Goal: Information Seeking & Learning: Learn about a topic

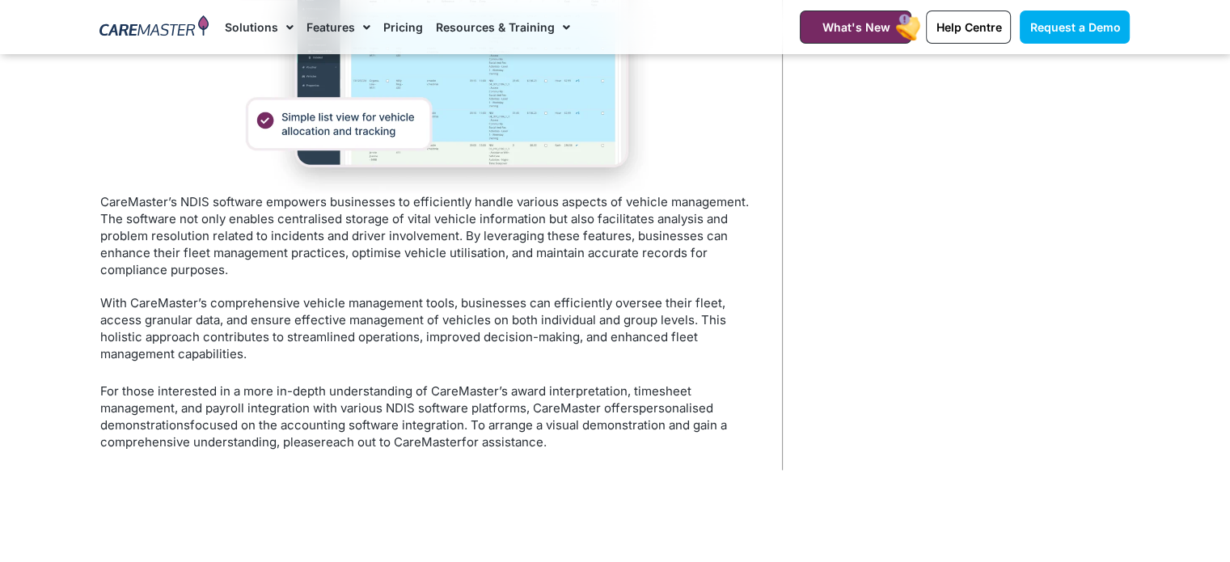
scroll to position [2274, 0]
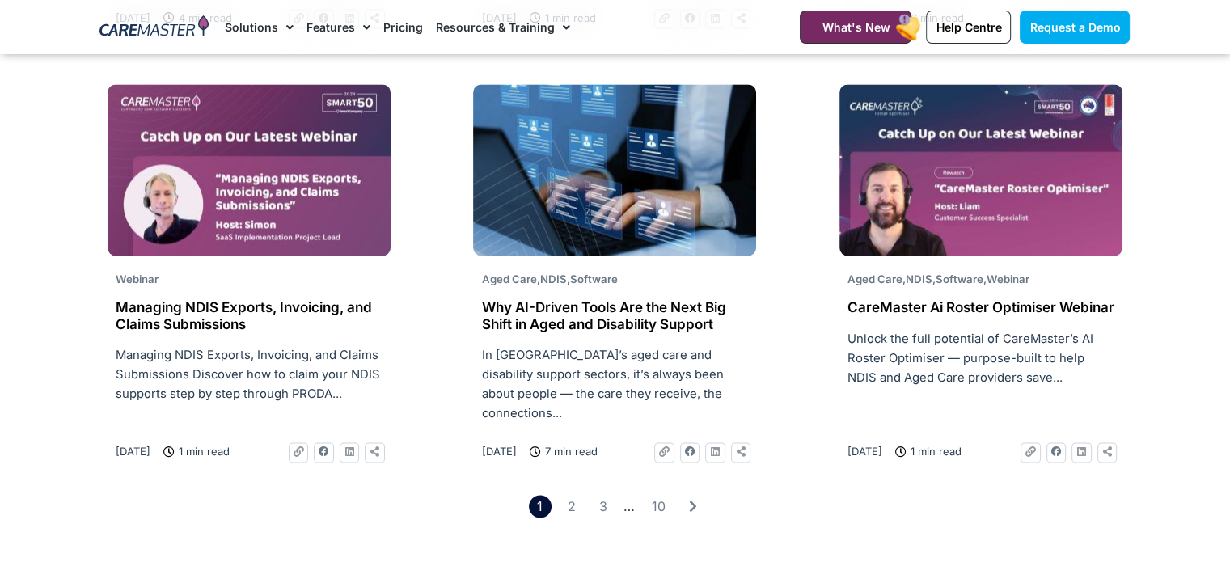
scroll to position [2507, 0]
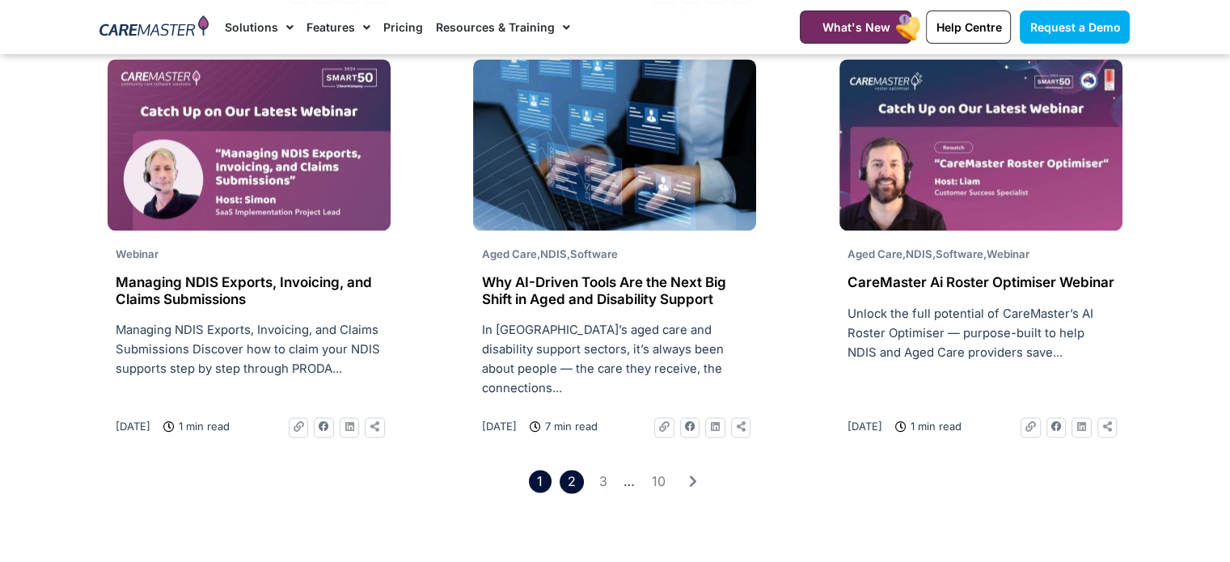
click at [568, 470] on link "Page 2" at bounding box center [571, 481] width 23 height 23
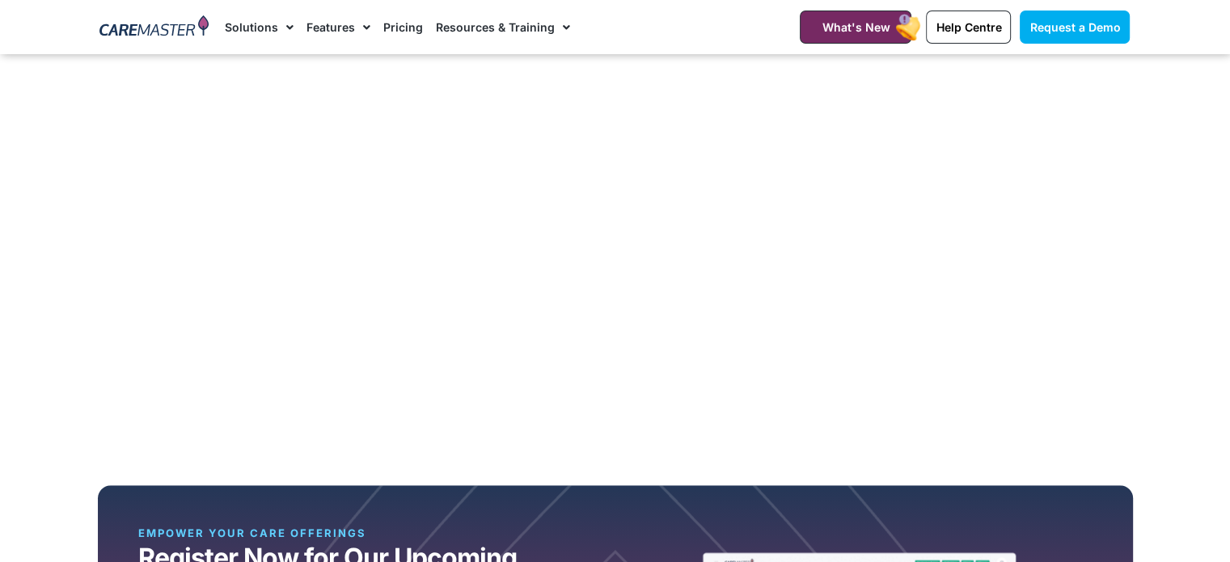
scroll to position [1294, 0]
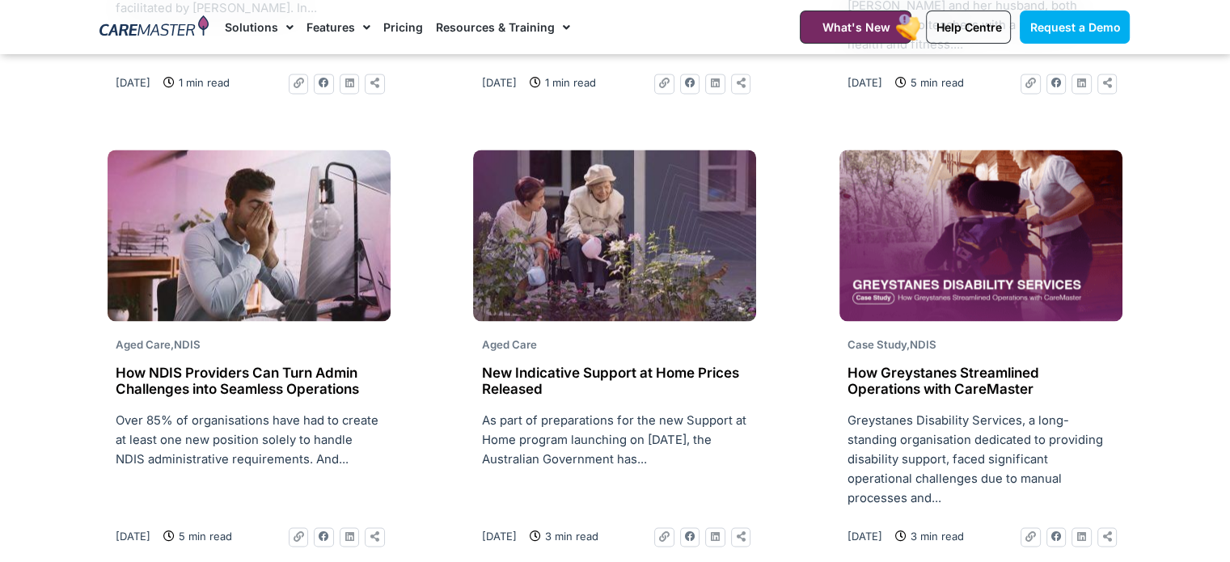
scroll to position [2507, 0]
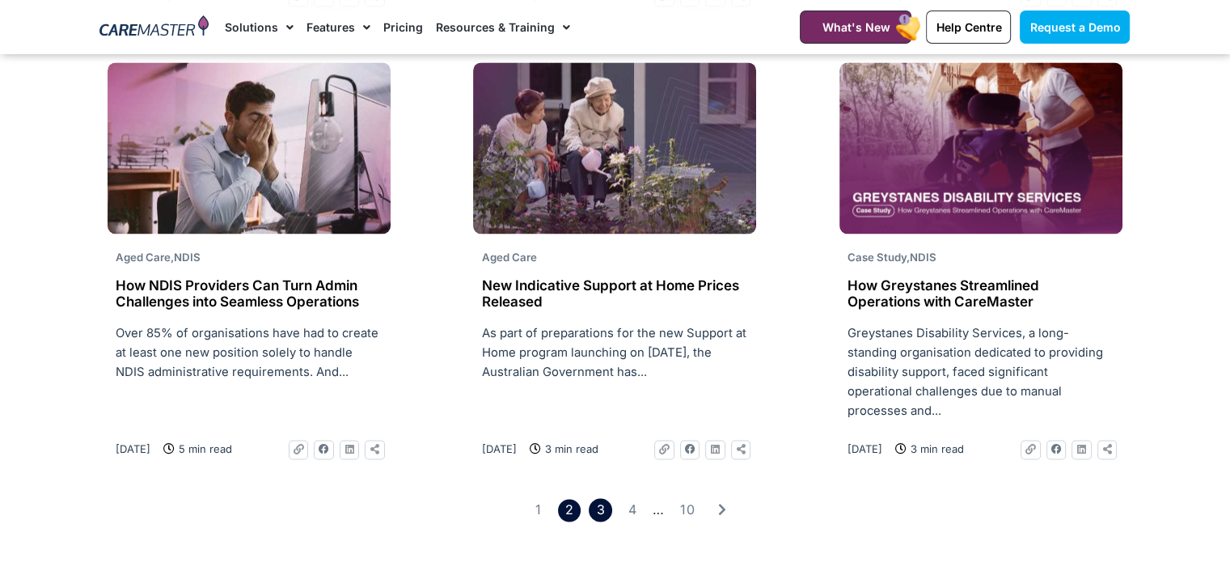
click at [607, 498] on link "Page 3" at bounding box center [600, 509] width 23 height 23
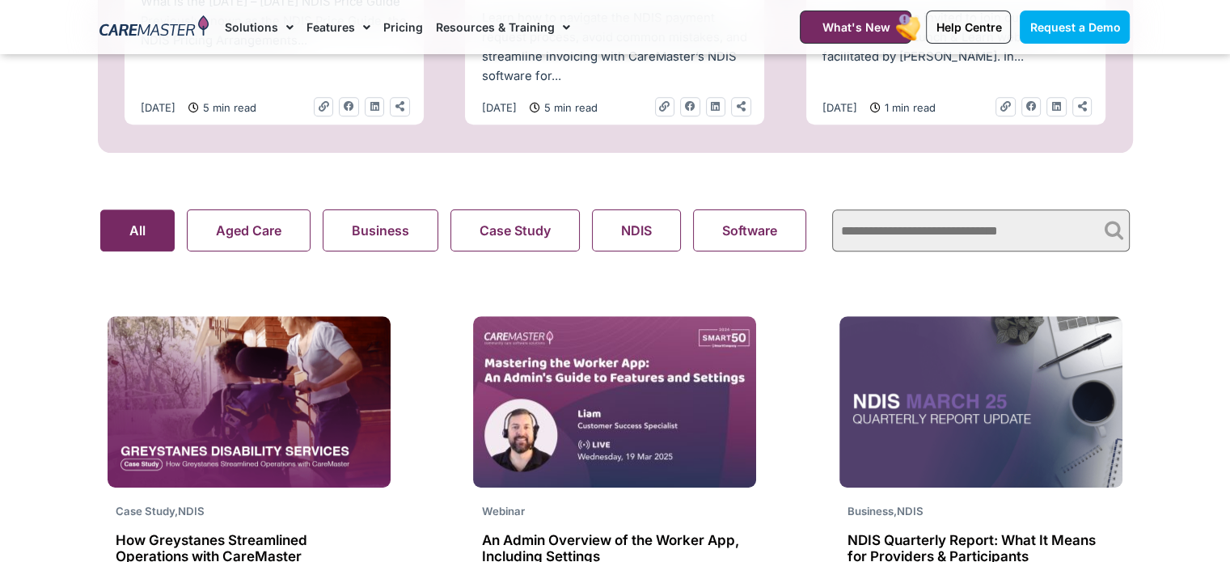
scroll to position [971, 0]
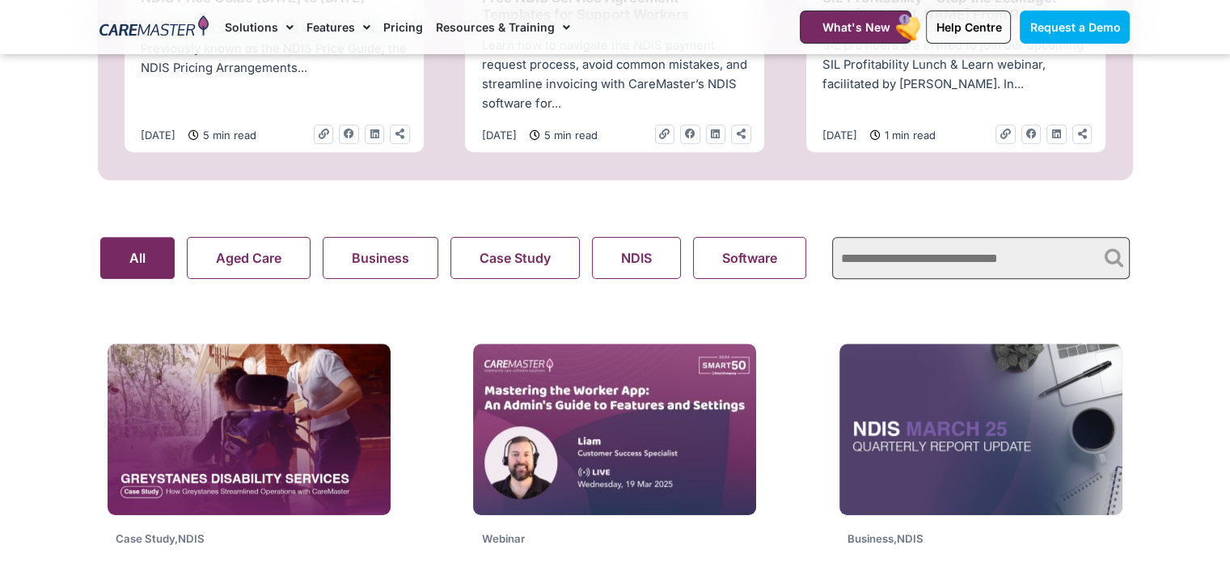
click at [950, 266] on input "text" at bounding box center [981, 258] width 298 height 42
type input "***"
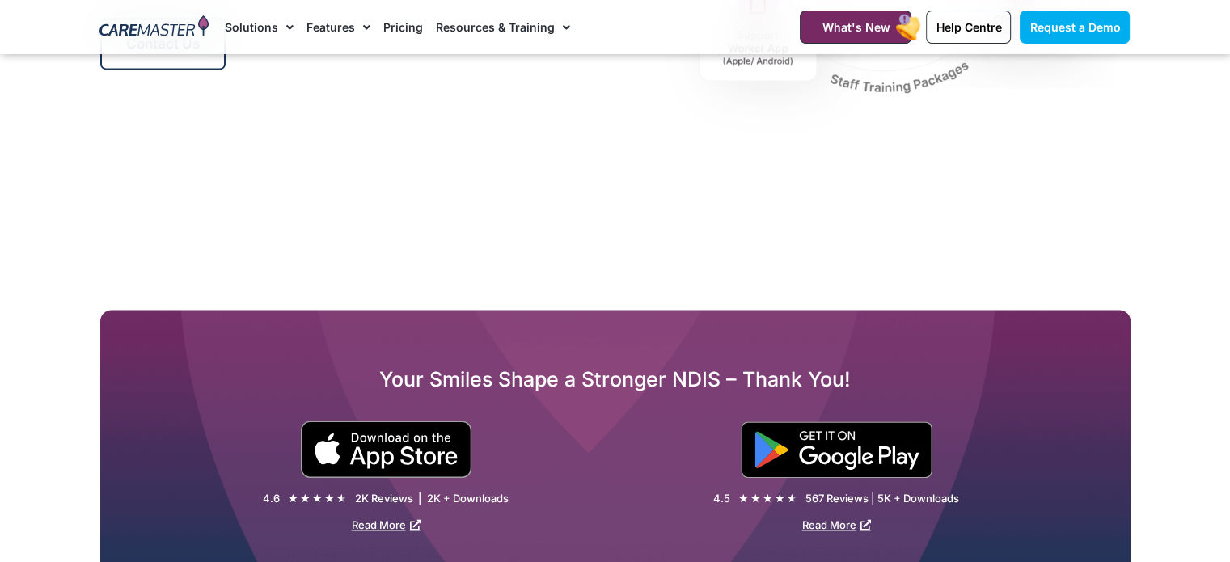
scroll to position [2507, 0]
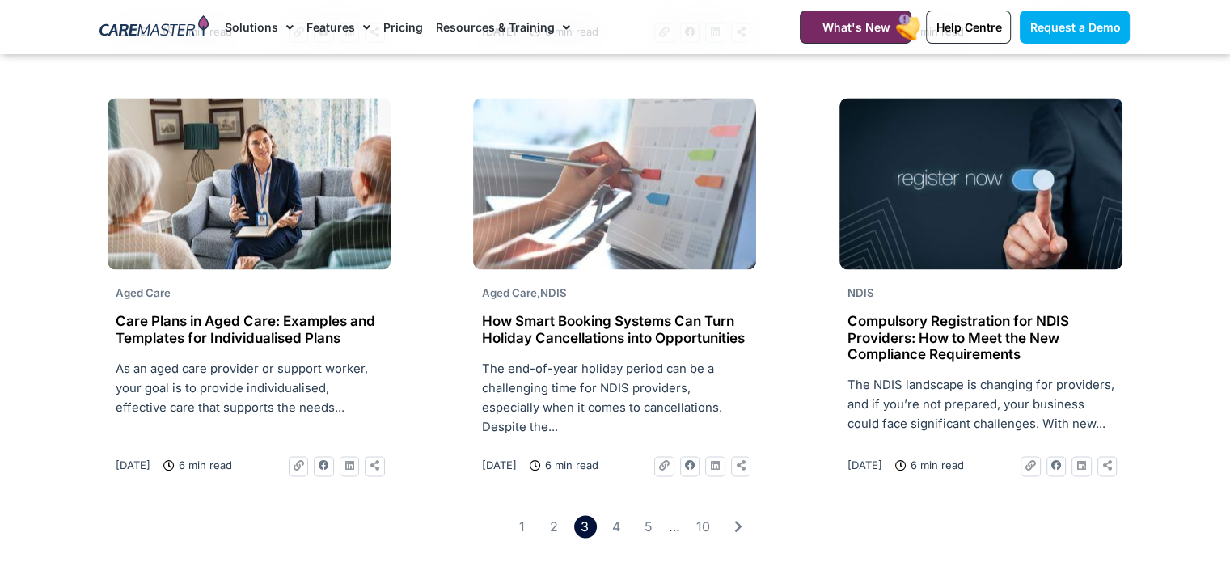
scroll to position [2507, 0]
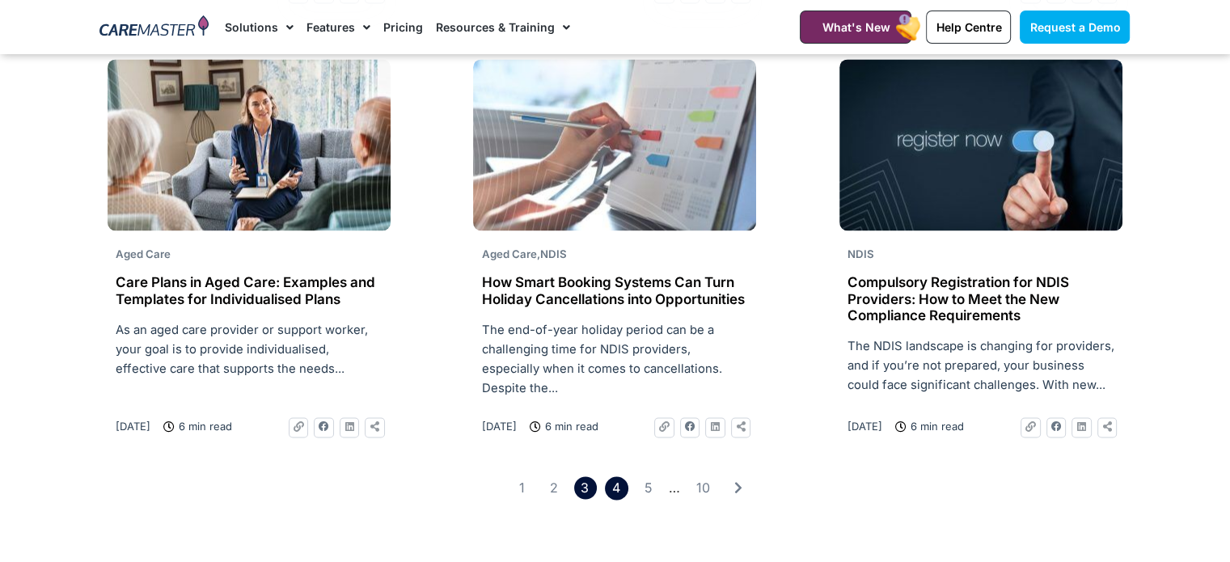
click at [615, 476] on link "Page 4" at bounding box center [616, 487] width 23 height 23
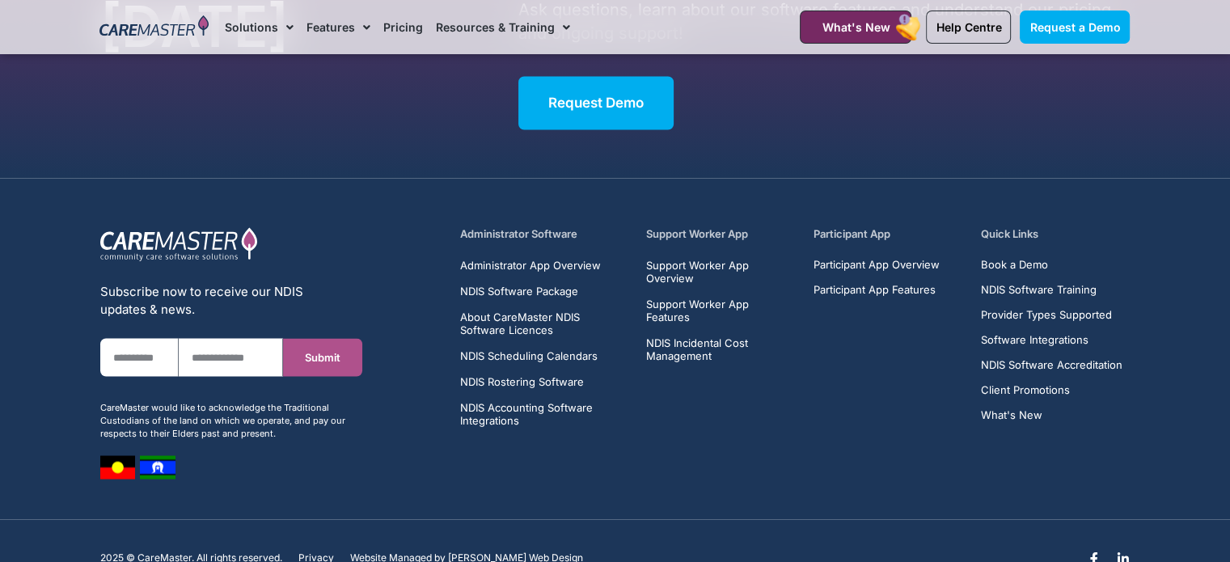
scroll to position [2831, 0]
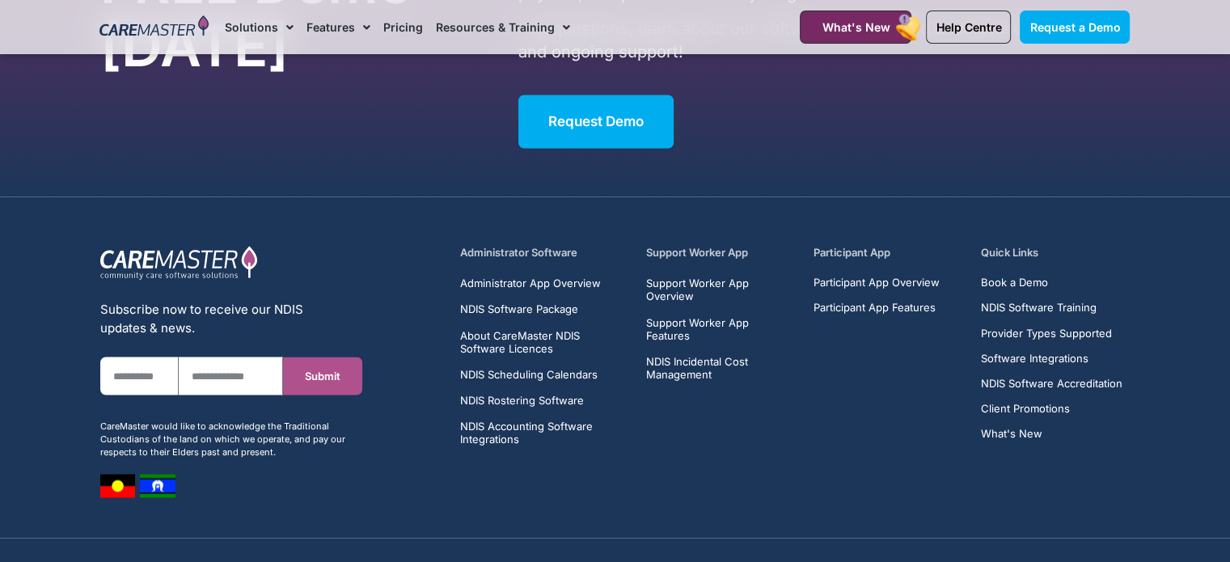
scroll to position [2750, 0]
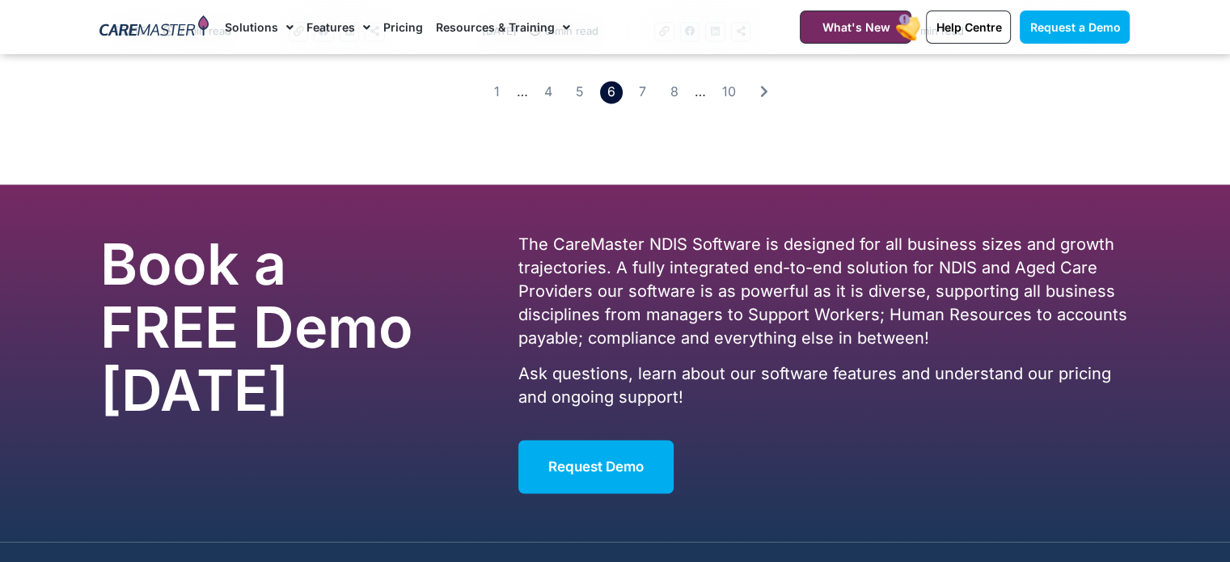
scroll to position [2426, 0]
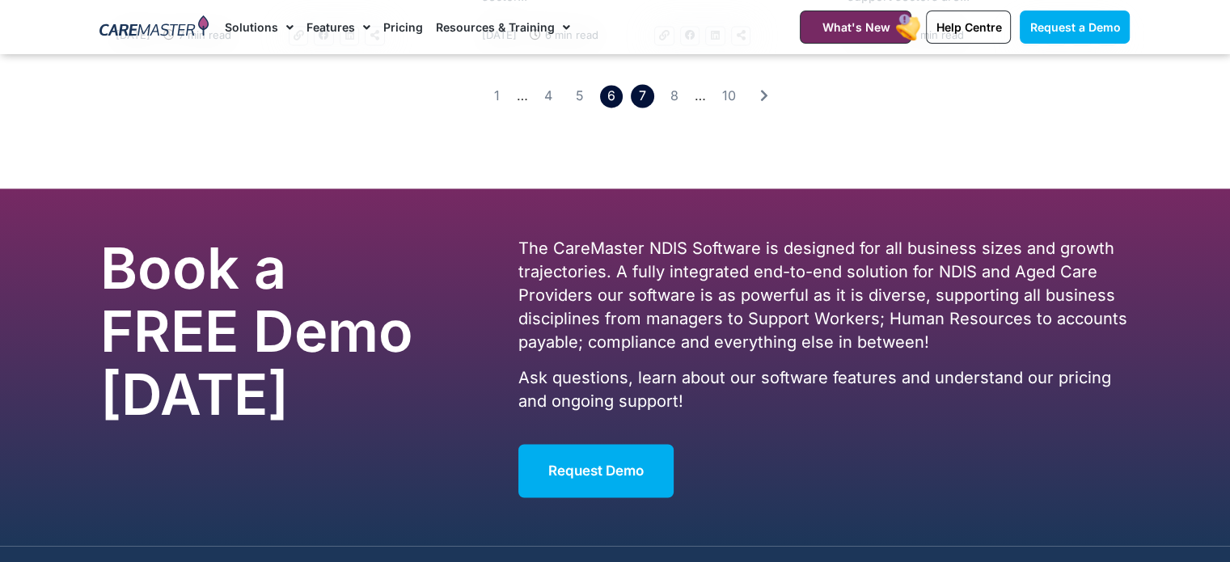
click at [641, 108] on link "Page 7" at bounding box center [642, 95] width 23 height 23
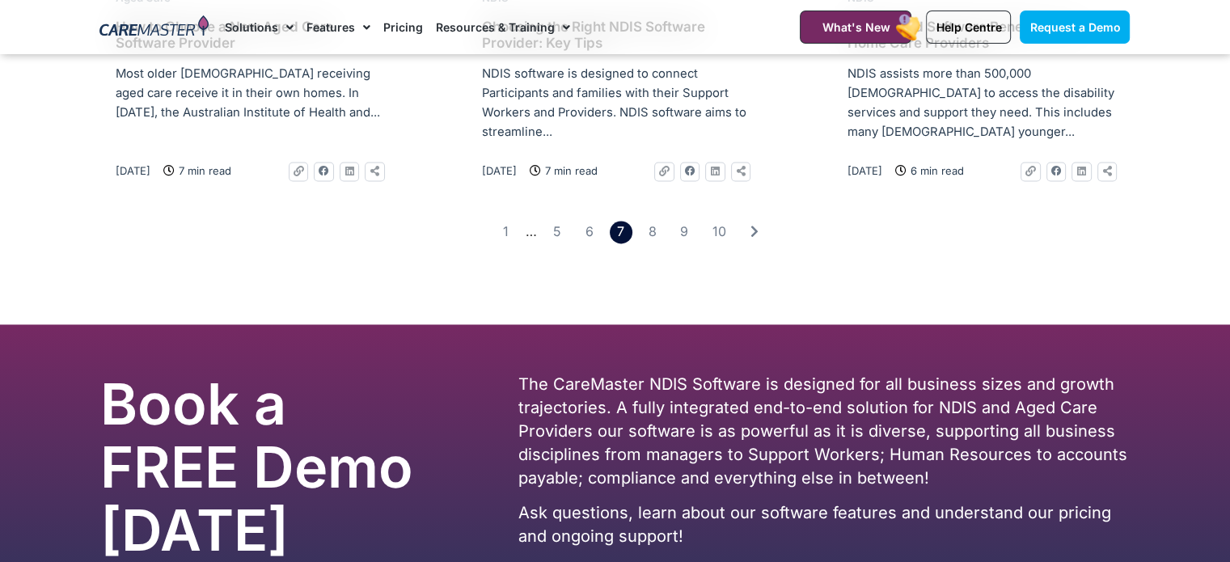
scroll to position [2507, 0]
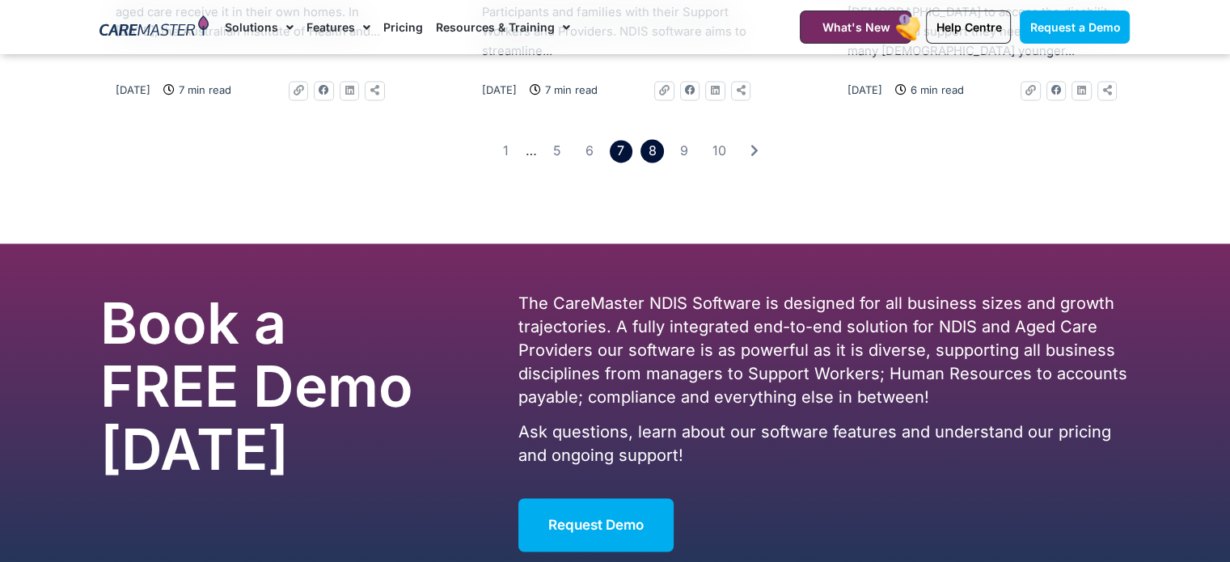
click at [658, 163] on link "Page 8" at bounding box center [652, 150] width 23 height 23
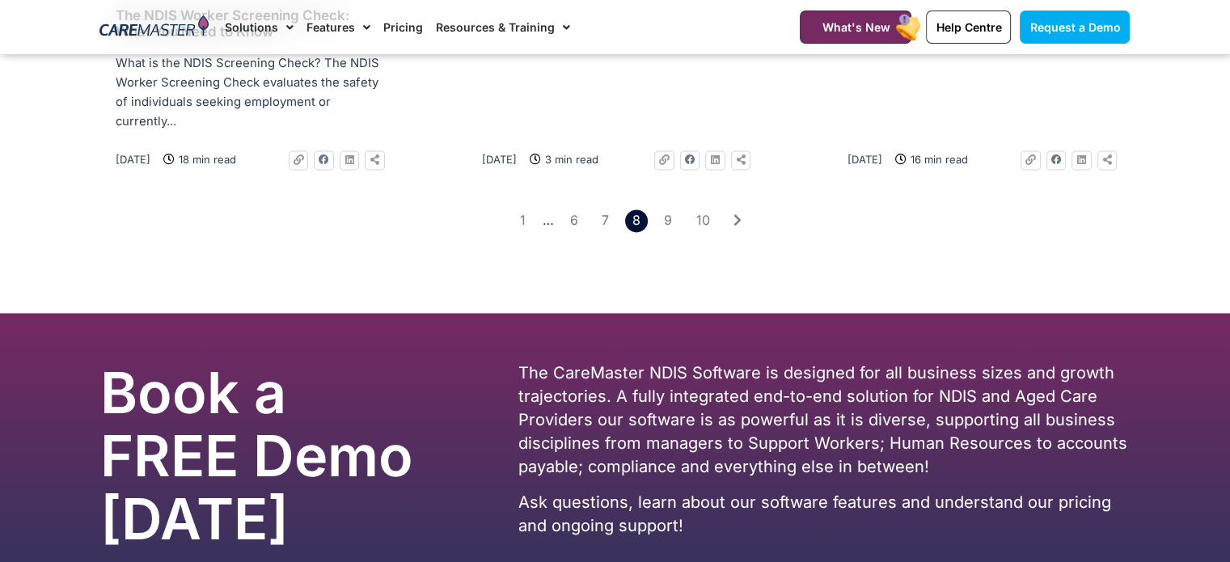
scroll to position [2507, 0]
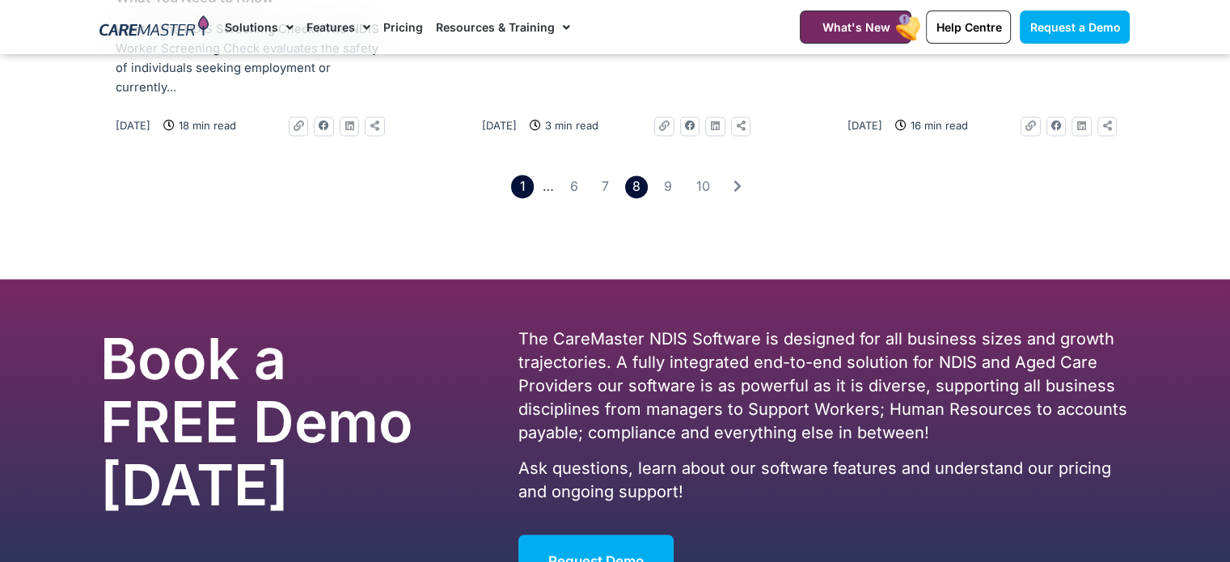
click at [520, 198] on link "Page 1" at bounding box center [522, 186] width 23 height 23
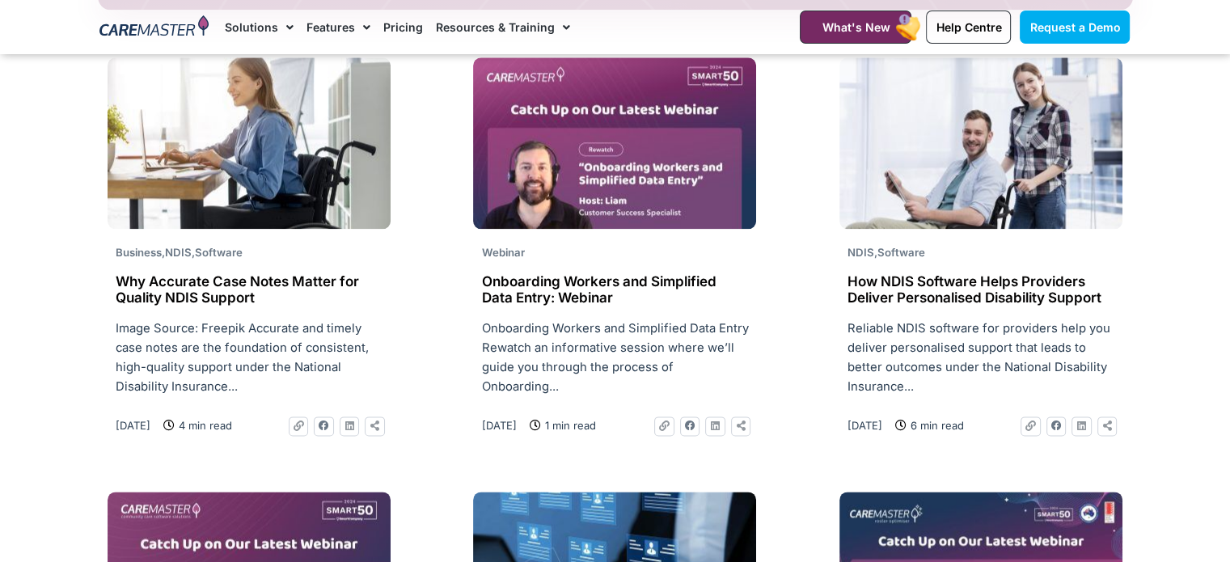
scroll to position [2103, 0]
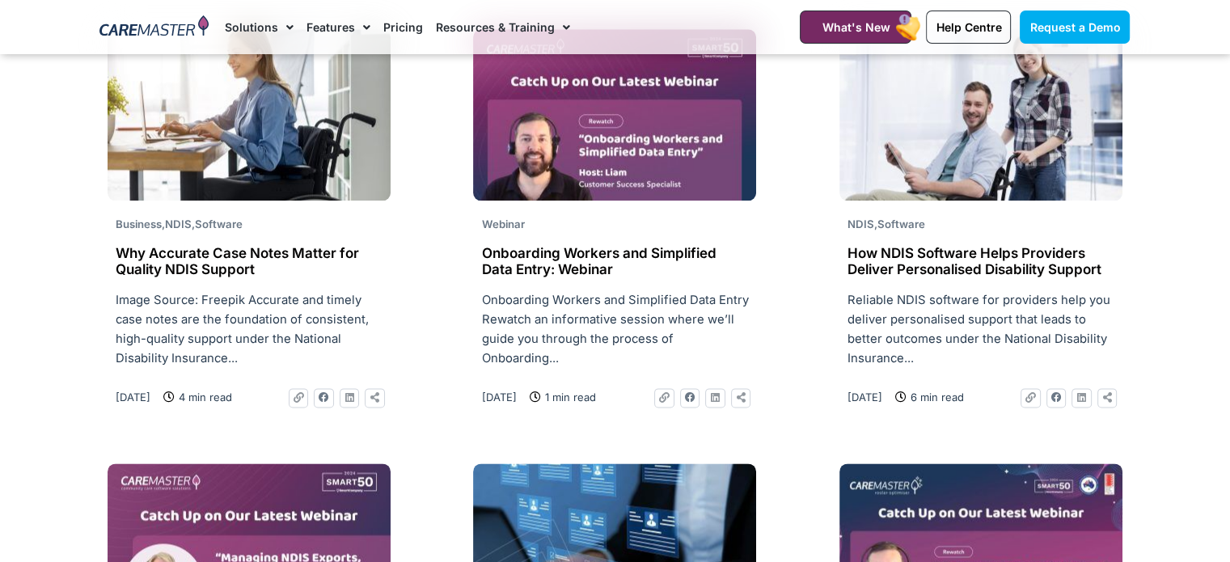
click at [932, 264] on h2 "How NDIS Software Helps Providers Deliver Personalised Disability Support" at bounding box center [981, 261] width 267 height 33
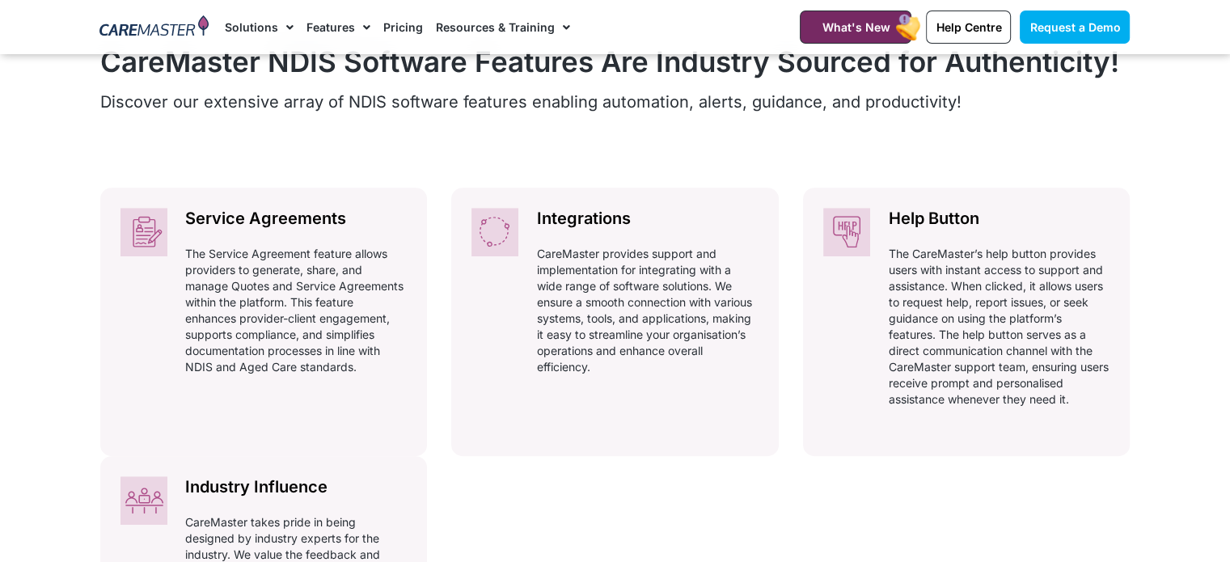
scroll to position [728, 0]
